Goal: Information Seeking & Learning: Understand process/instructions

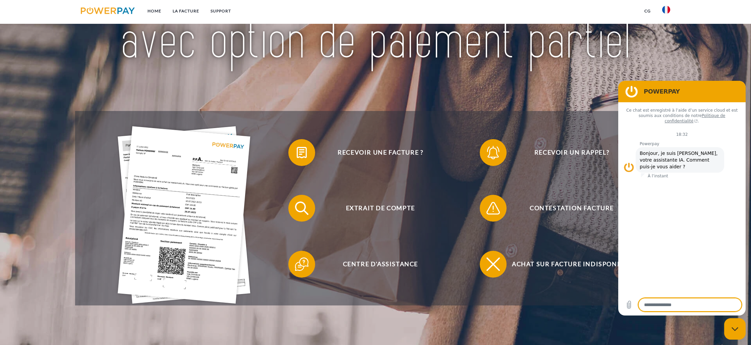
scroll to position [107, 0]
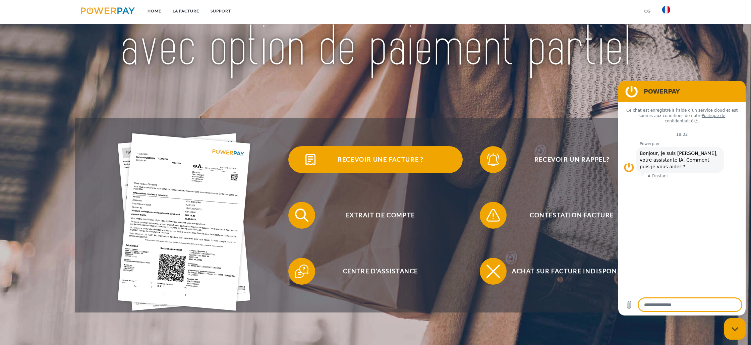
click at [372, 164] on span "Recevoir une facture ?" at bounding box center [380, 159] width 164 height 27
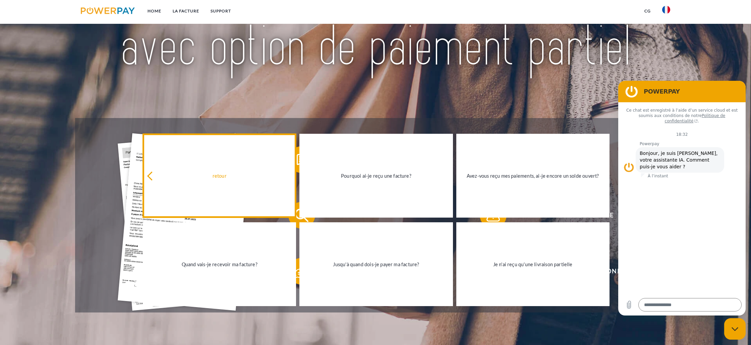
click at [237, 171] on link "retour" at bounding box center [219, 176] width 153 height 84
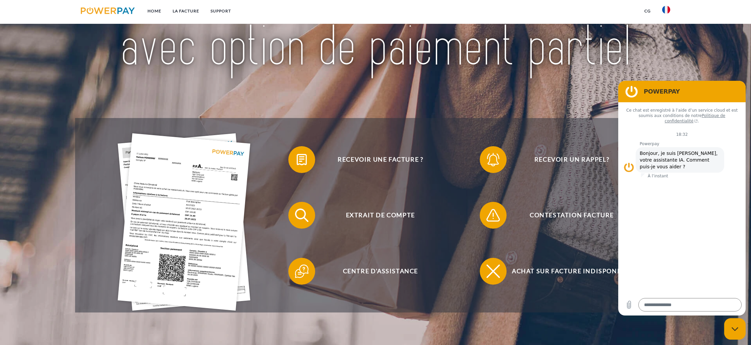
click at [463, 73] on img at bounding box center [375, 13] width 531 height 173
click at [179, 10] on link "LA FACTURE" at bounding box center [186, 11] width 38 height 12
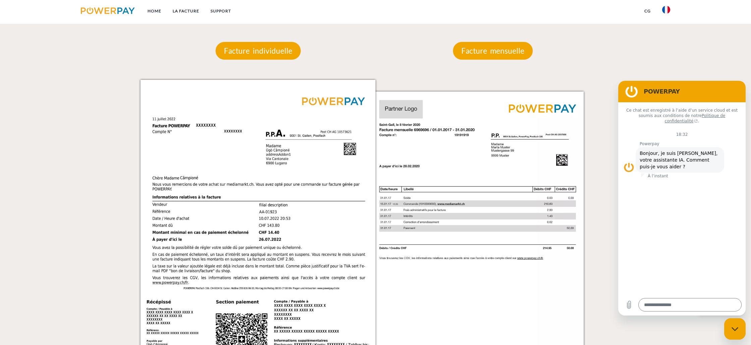
scroll to position [616, 0]
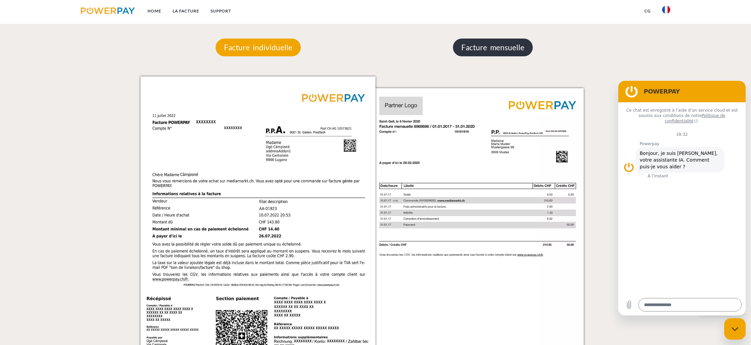
click at [482, 54] on p "Facture mensuelle" at bounding box center [493, 48] width 80 height 18
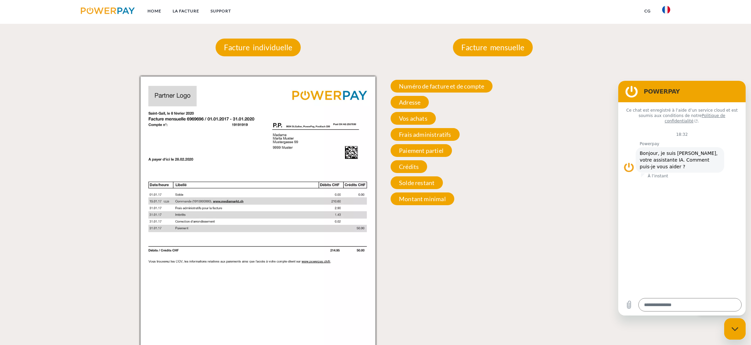
click at [275, 57] on div "Facture individuelle" at bounding box center [257, 47] width 125 height 58
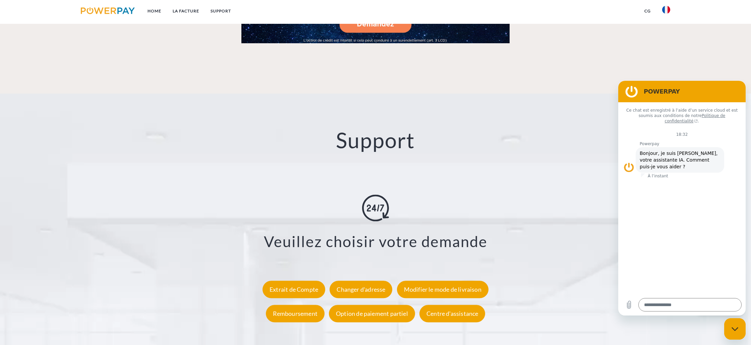
scroll to position [1236, 0]
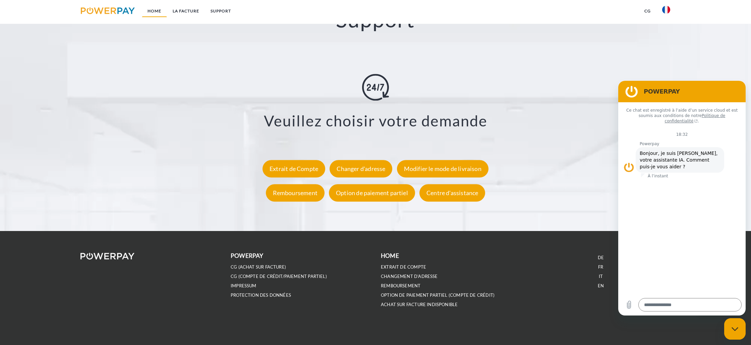
click at [153, 7] on link "Home" at bounding box center [154, 11] width 25 height 12
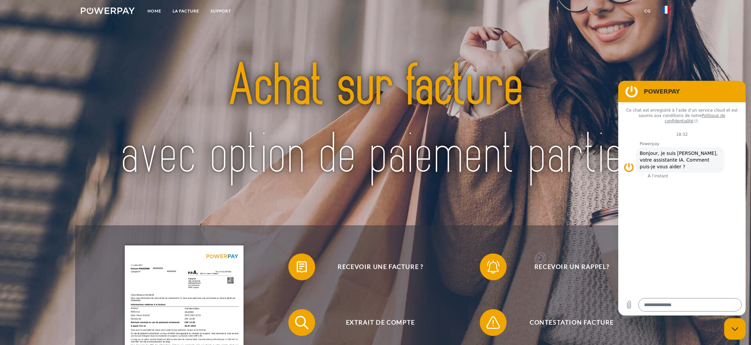
click at [732, 329] on icon "Fermer la fenêtre de messagerie" at bounding box center [734, 329] width 7 height 4
type textarea "*"
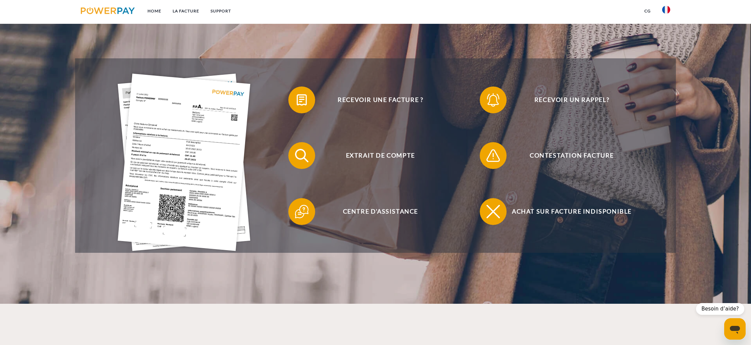
scroll to position [169, 0]
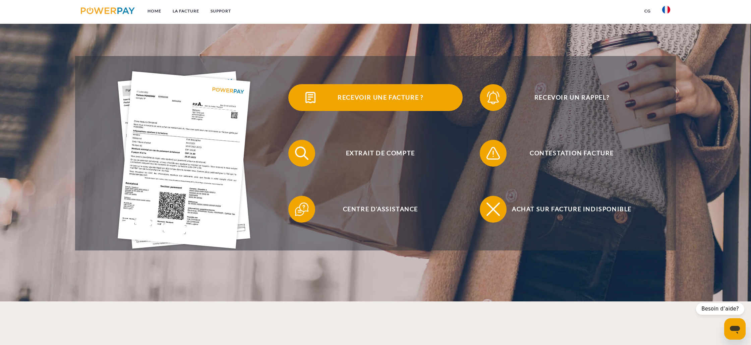
click at [353, 100] on span "Recevoir une facture ?" at bounding box center [380, 97] width 164 height 27
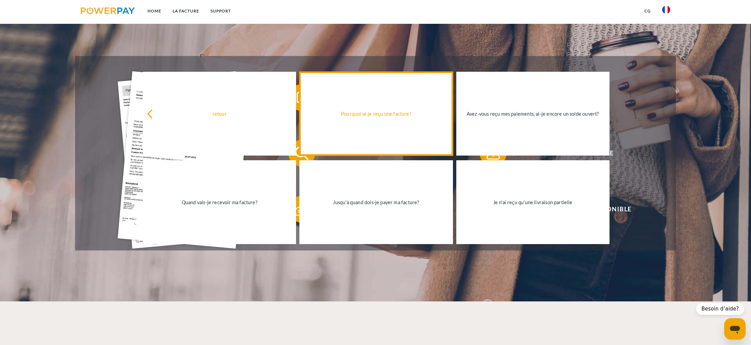
click at [396, 132] on link "Pourquoi ai-je reçu une facture?" at bounding box center [375, 114] width 153 height 84
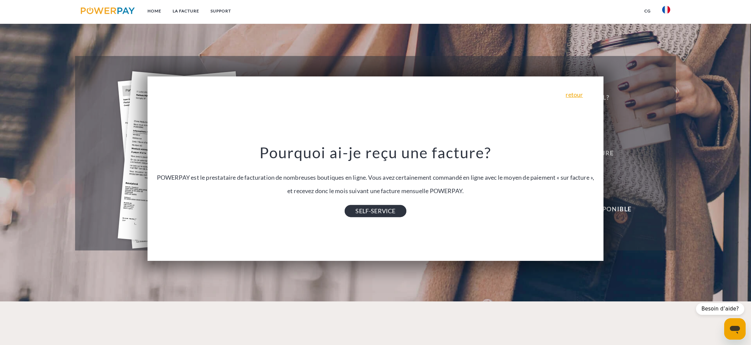
click at [394, 209] on link "SELF-SERVICE" at bounding box center [375, 211] width 61 height 12
